Goal: Task Accomplishment & Management: Manage account settings

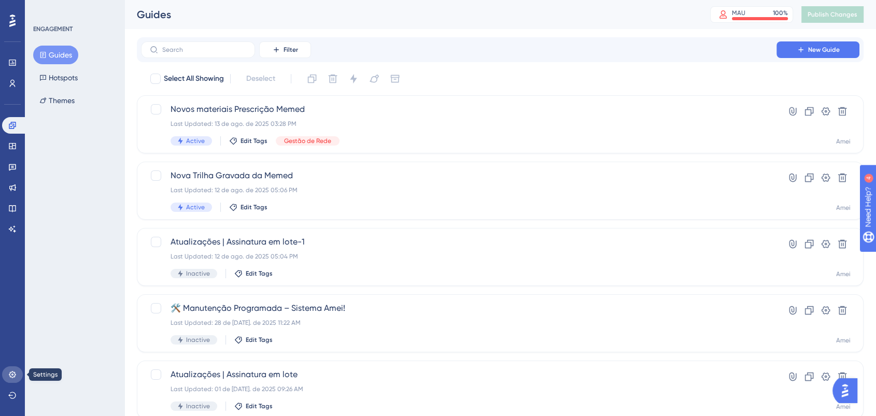
click at [15, 376] on icon at bounding box center [12, 374] width 7 height 7
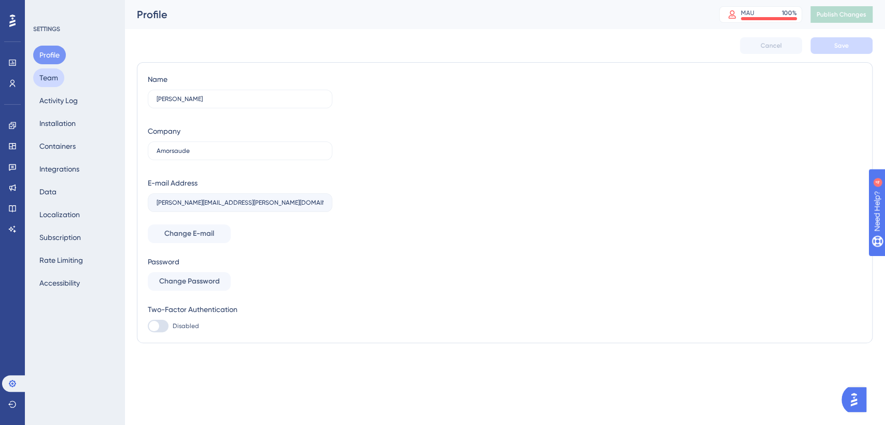
click at [54, 78] on button "Team" at bounding box center [48, 77] width 31 height 19
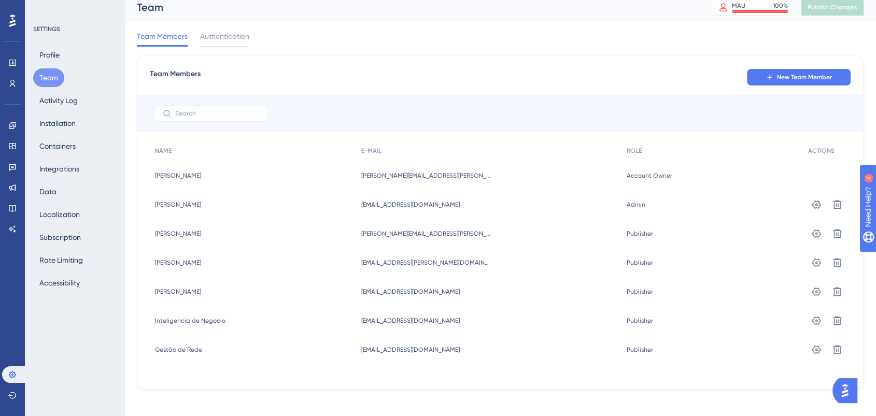
scroll to position [14, 0]
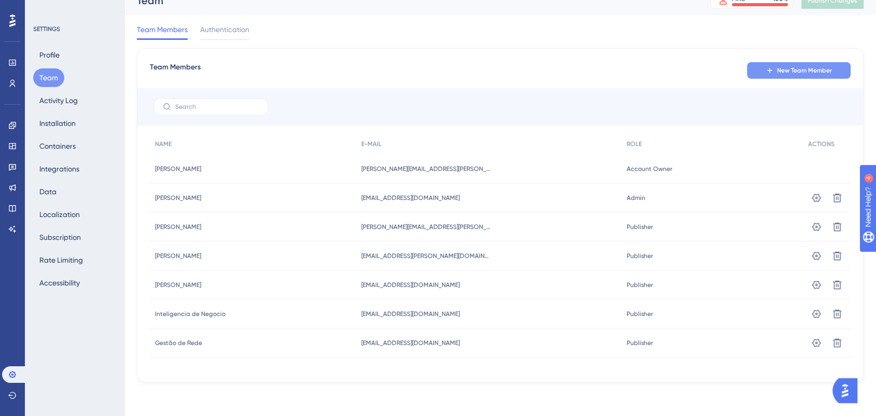
click at [792, 76] on button "New Team Member" at bounding box center [799, 70] width 104 height 17
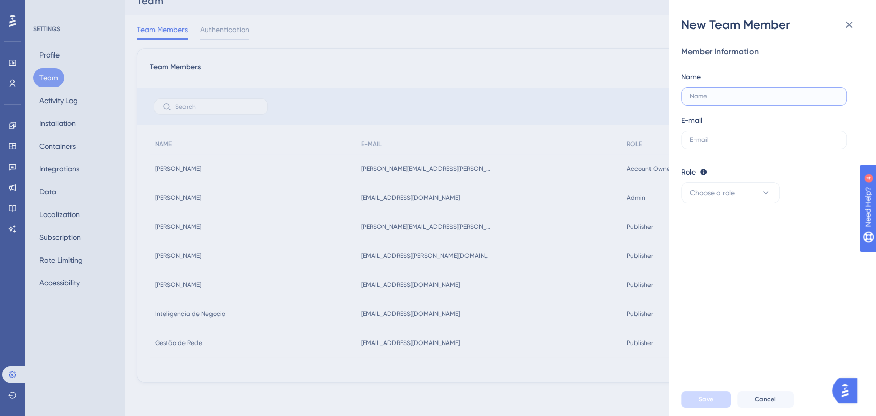
click at [728, 98] on input "text" at bounding box center [764, 96] width 148 height 7
type input "[PERSON_NAME]"
paste input "[PERSON_NAME][EMAIL_ADDRESS][PERSON_NAME][DOMAIN_NAME]"
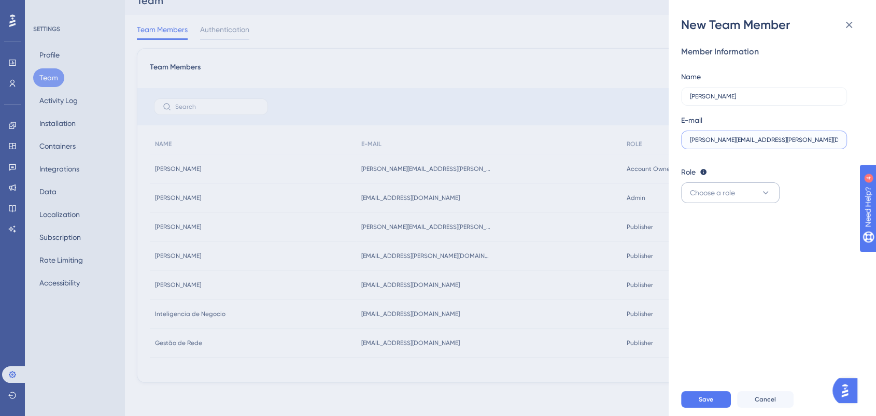
type input "[PERSON_NAME][EMAIL_ADDRESS][PERSON_NAME][DOMAIN_NAME]"
click at [757, 193] on button "Choose a role" at bounding box center [730, 192] width 98 height 21
click at [725, 246] on span "Publisher" at bounding box center [711, 245] width 30 height 12
click at [715, 405] on button "Save" at bounding box center [706, 399] width 50 height 17
